Goal: Task Accomplishment & Management: Manage account settings

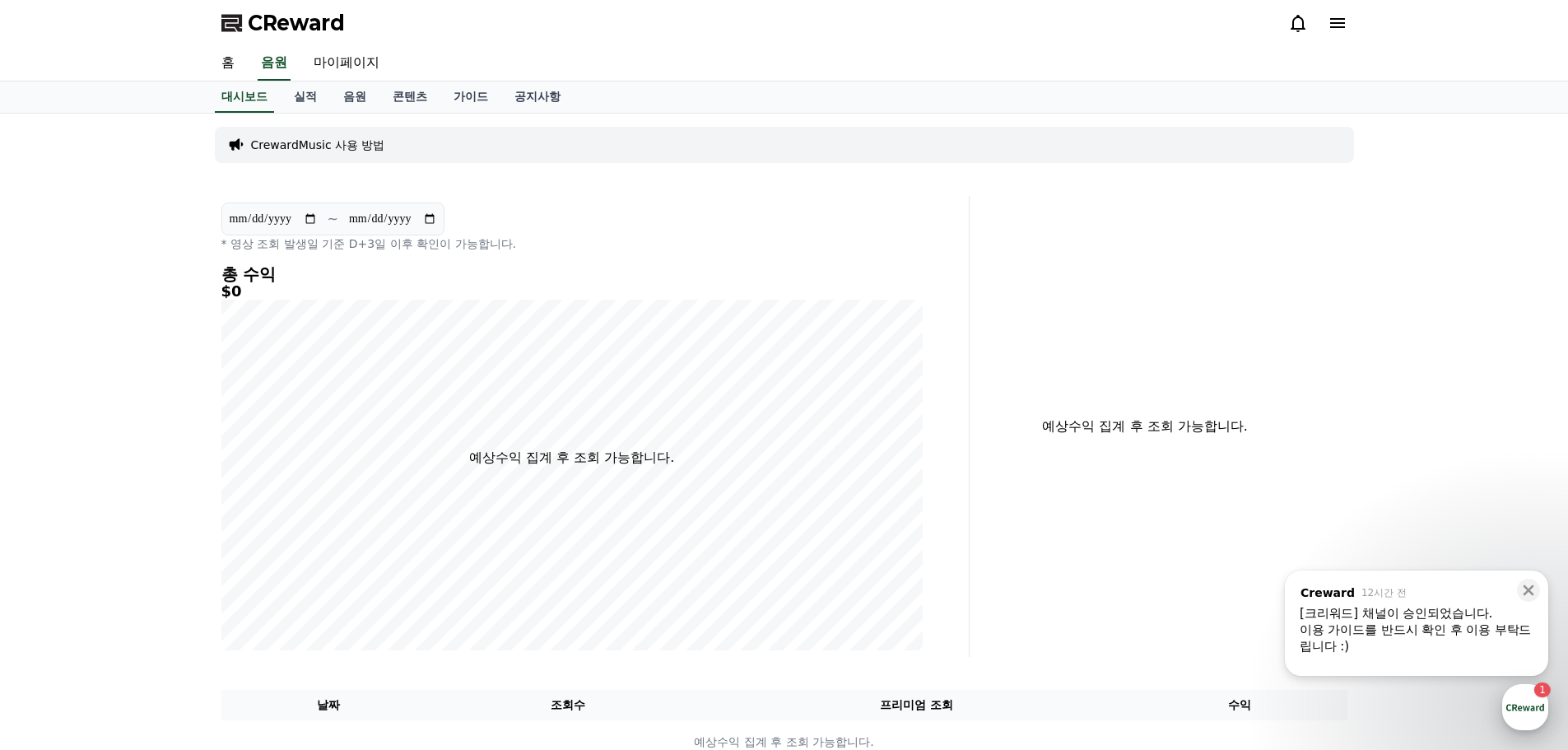
click at [1528, 702] on div "button" at bounding box center [1525, 707] width 46 height 46
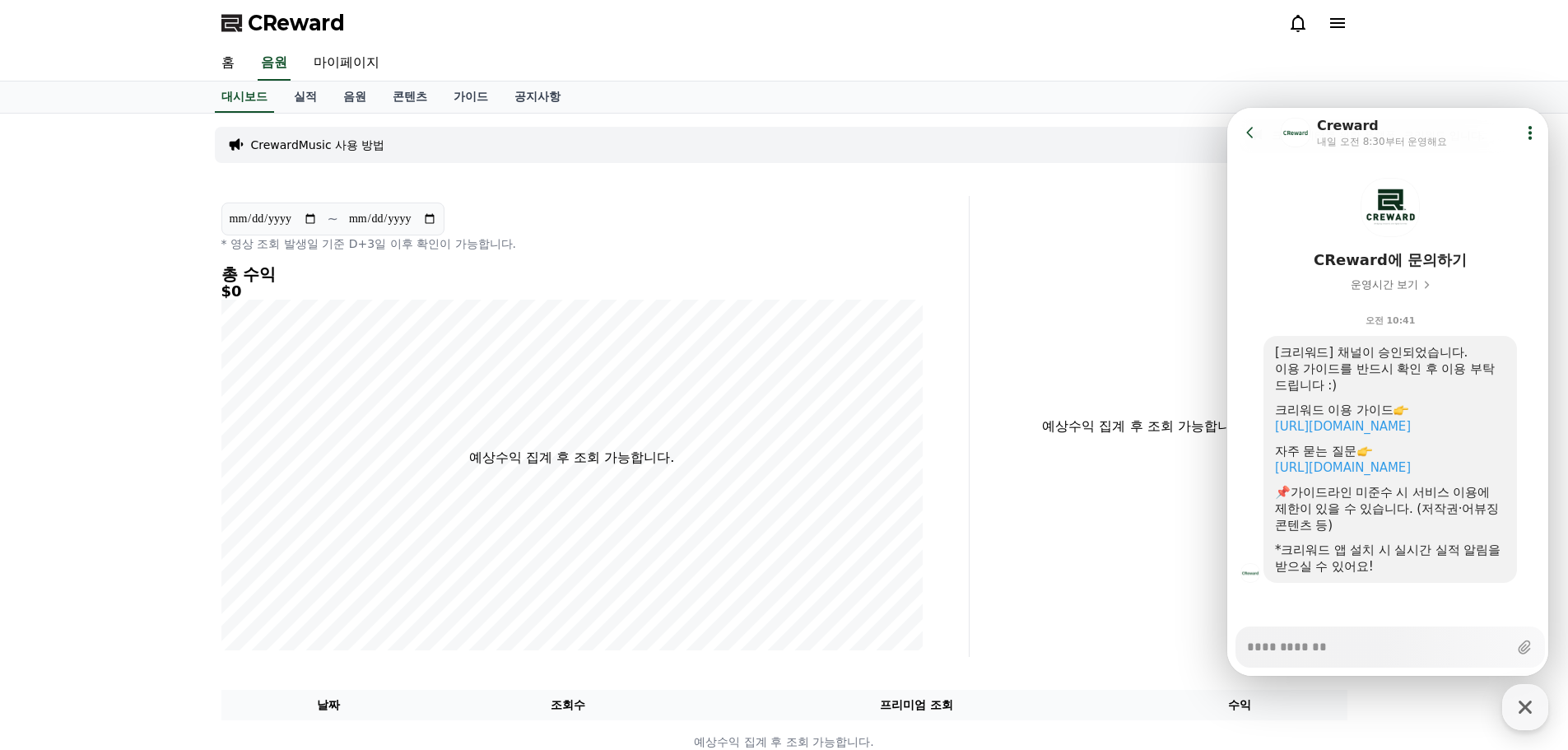
scroll to position [51, 0]
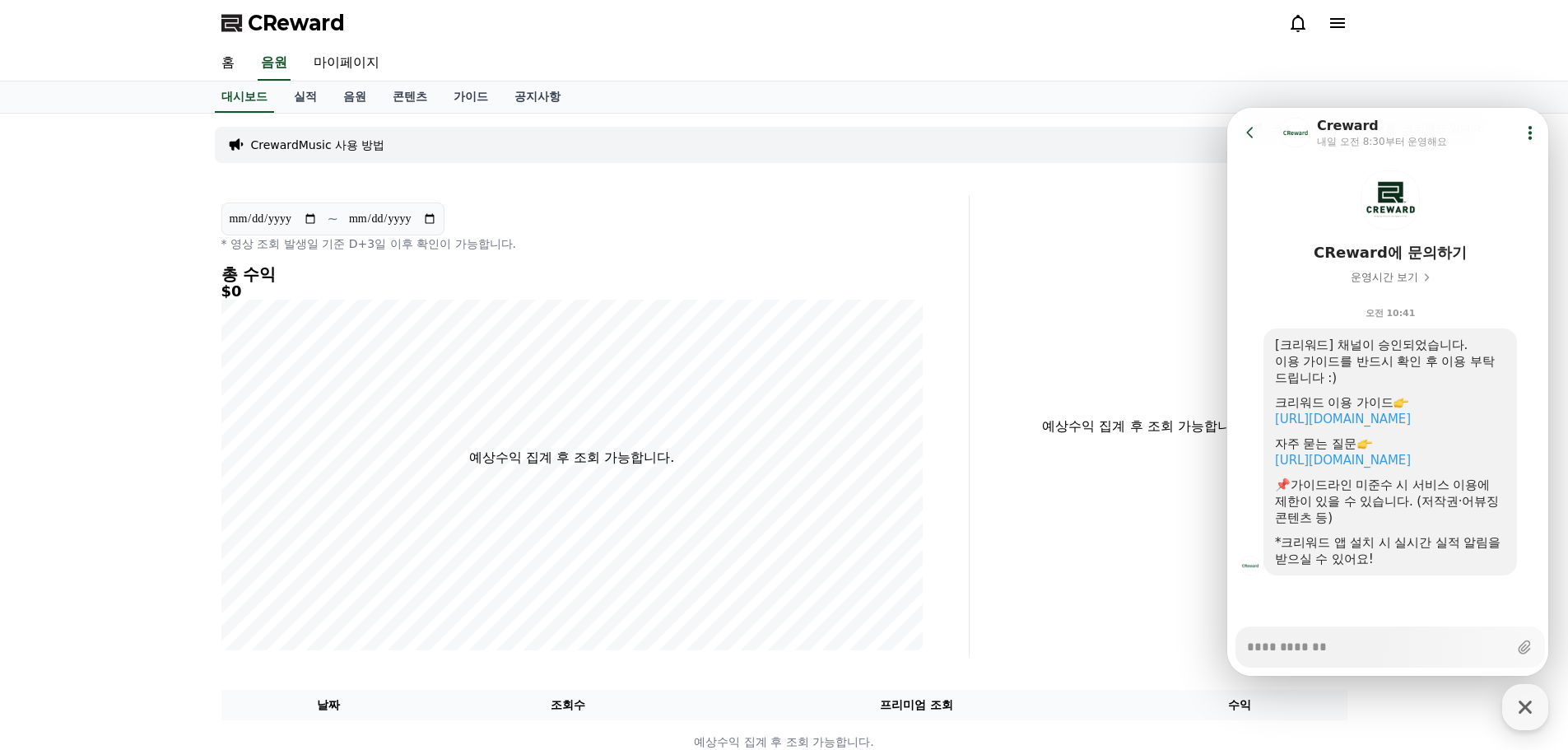
type textarea "*"
click at [1025, 332] on div "예상수익 집계 후 조회 가능합니다." at bounding box center [1165, 427] width 377 height 461
click at [1243, 120] on button "Go to previous page" at bounding box center [1258, 133] width 44 height 33
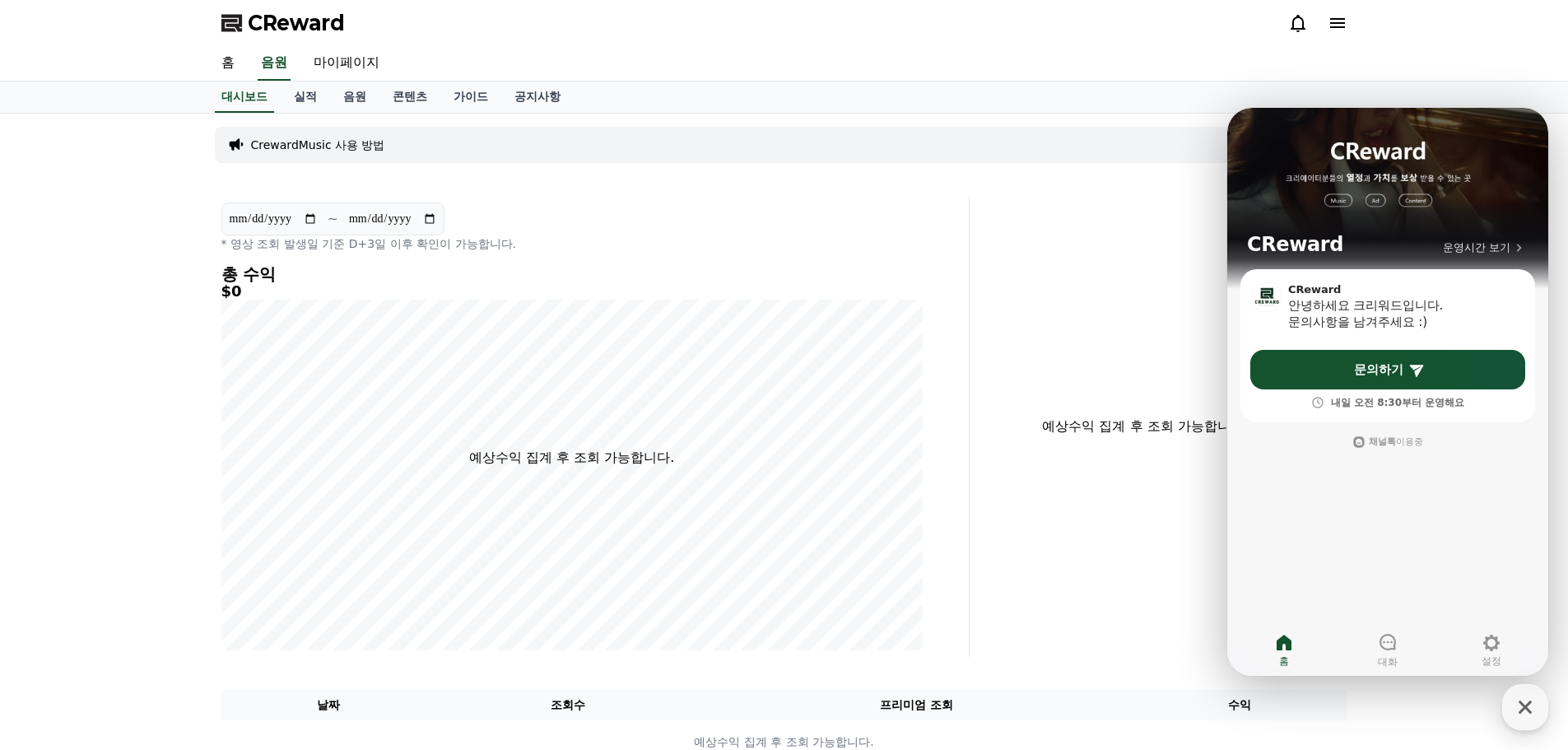
click at [1086, 126] on div "CrewardMusic 사용 방법" at bounding box center [785, 144] width 1140 height 49
click at [1535, 707] on icon "button" at bounding box center [1525, 707] width 30 height 30
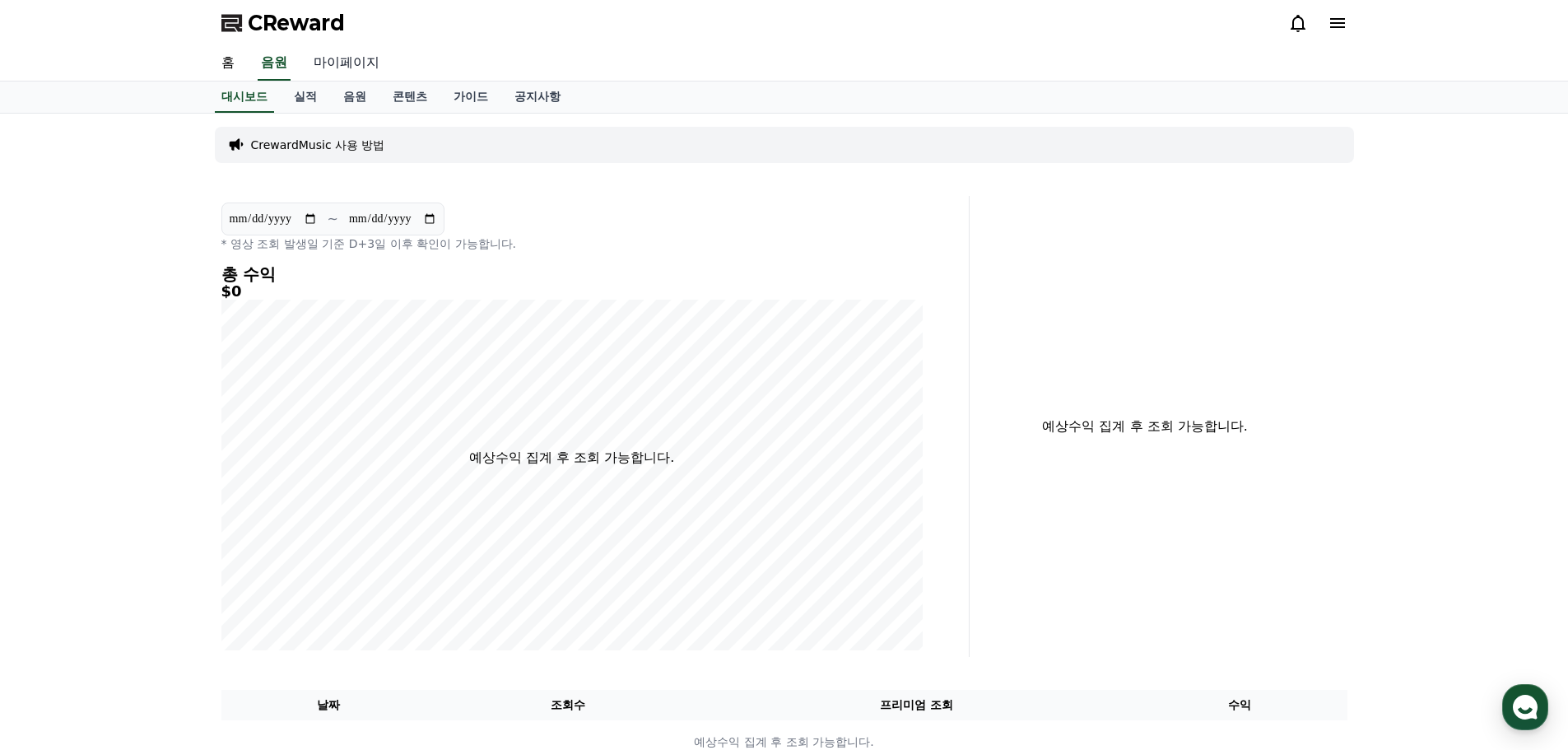
click at [355, 65] on link "마이페이지" at bounding box center [347, 64] width 93 height 35
select select "**********"
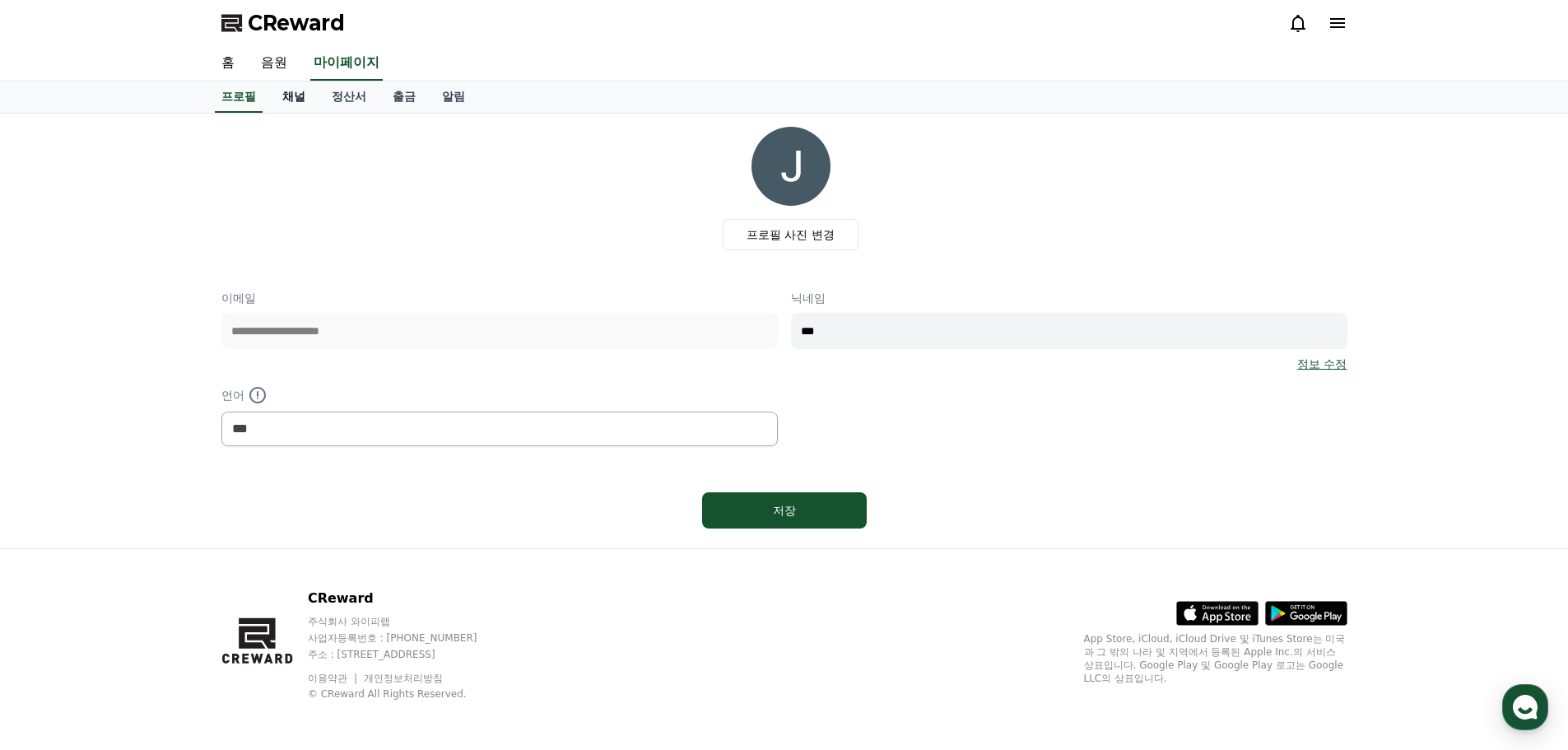
click at [289, 103] on link "채널" at bounding box center [294, 97] width 49 height 31
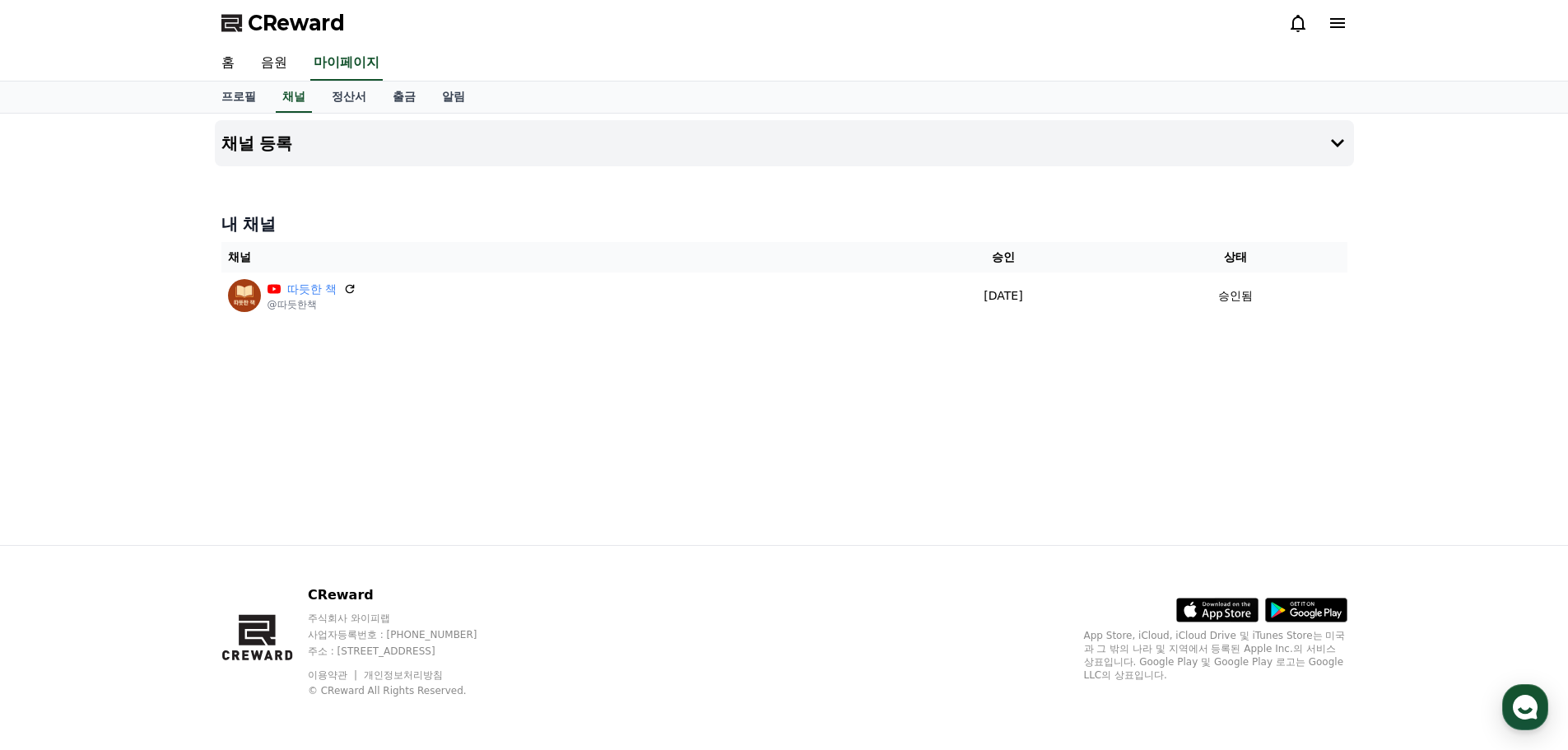
drag, startPoint x: 632, startPoint y: 391, endPoint x: 334, endPoint y: 191, distance: 358.9
click at [505, 377] on div "채널 등록 내 채널 채널 승인 상태 따듯한 책 @따듯한책 [DATE] 09-18 승인됨" at bounding box center [785, 329] width 1152 height 431
